Goal: Find specific page/section: Find specific page/section

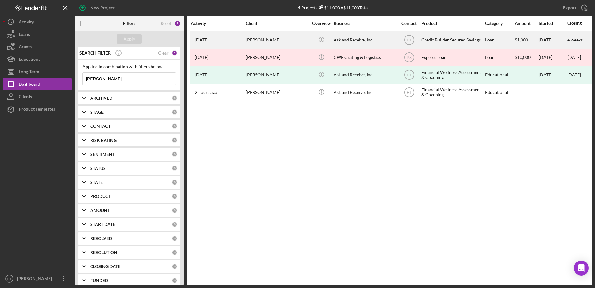
type input "[PERSON_NAME]"
click at [345, 40] on div "Ask and Receive, Inc" at bounding box center [365, 40] width 62 height 17
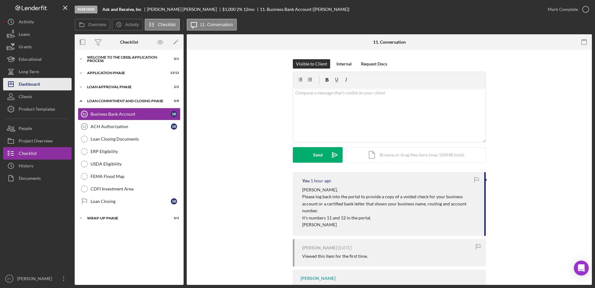
click at [32, 85] on div "Dashboard" at bounding box center [29, 85] width 21 height 14
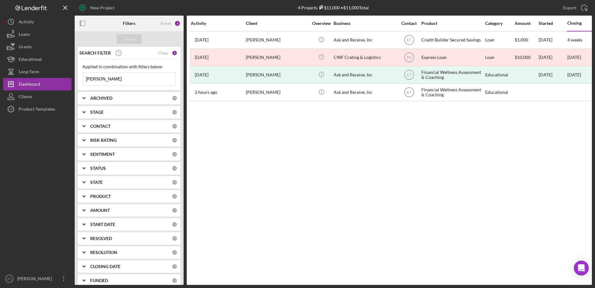
click at [113, 77] on input "[PERSON_NAME]" at bounding box center [129, 79] width 93 height 12
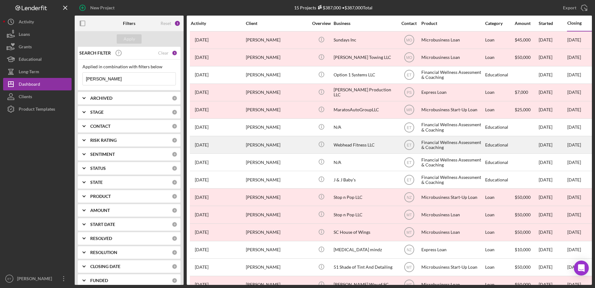
type input "[PERSON_NAME]"
click at [277, 143] on div "[PERSON_NAME]" at bounding box center [277, 144] width 62 height 17
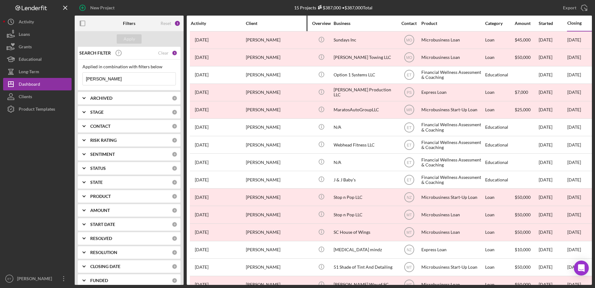
click at [258, 25] on div "Client" at bounding box center [277, 23] width 62 height 5
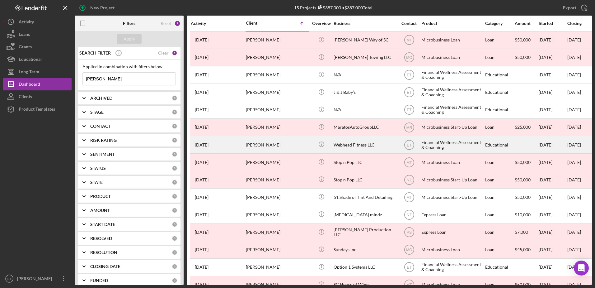
click at [295, 144] on div "[PERSON_NAME]" at bounding box center [277, 144] width 62 height 17
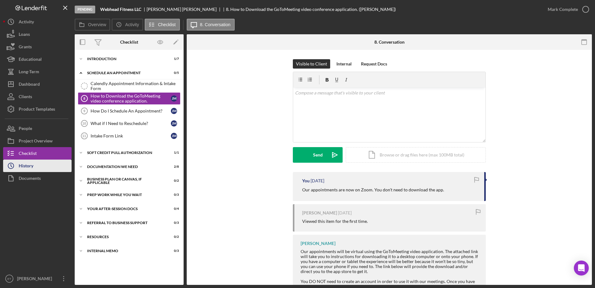
click at [25, 169] on div "History" at bounding box center [26, 166] width 15 height 14
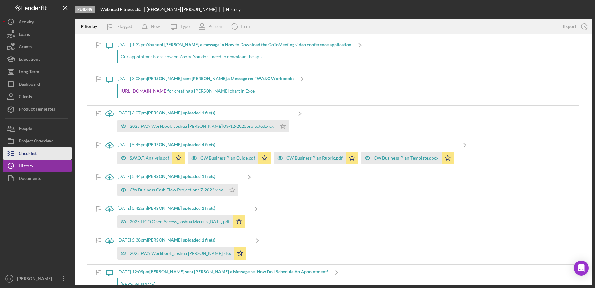
click at [28, 154] on div "Checklist" at bounding box center [28, 154] width 18 height 14
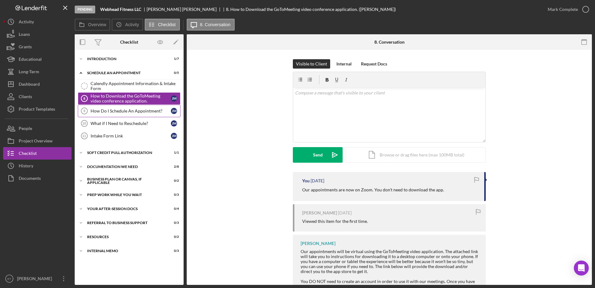
click at [121, 111] on div "How Do I Schedule An Appointment?" at bounding box center [131, 110] width 80 height 5
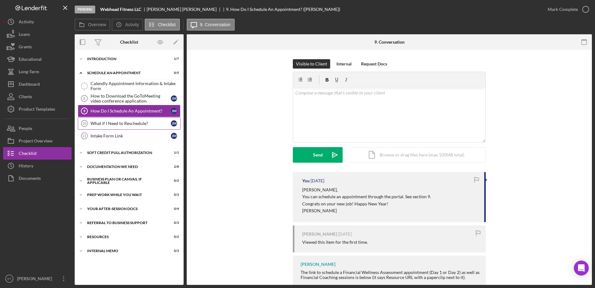
click at [120, 124] on div "What if I Need to Reschedule?" at bounding box center [131, 123] width 80 height 5
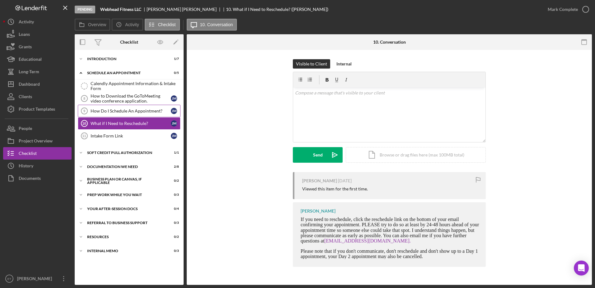
click at [119, 111] on div "How Do I Schedule An Appointment?" at bounding box center [131, 110] width 80 height 5
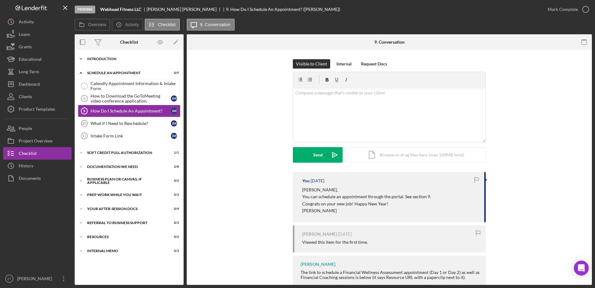
click at [105, 57] on div "Introduction" at bounding box center [131, 59] width 89 height 4
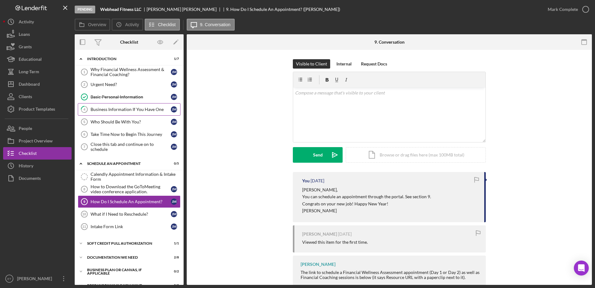
click at [107, 111] on div "Business Information If You Have One" at bounding box center [131, 109] width 80 height 5
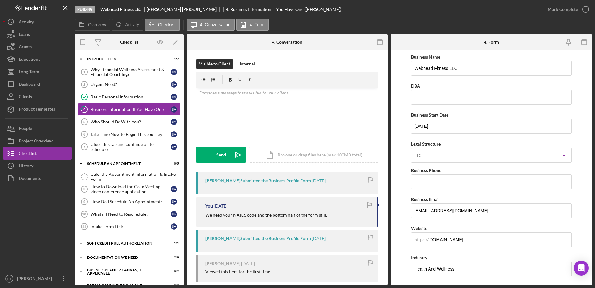
click at [382, 17] on div "Pending Webhead Fitness LLC [PERSON_NAME] 4. Business Information If You Have O…" at bounding box center [308, 9] width 467 height 19
